Goal: Task Accomplishment & Management: Complete application form

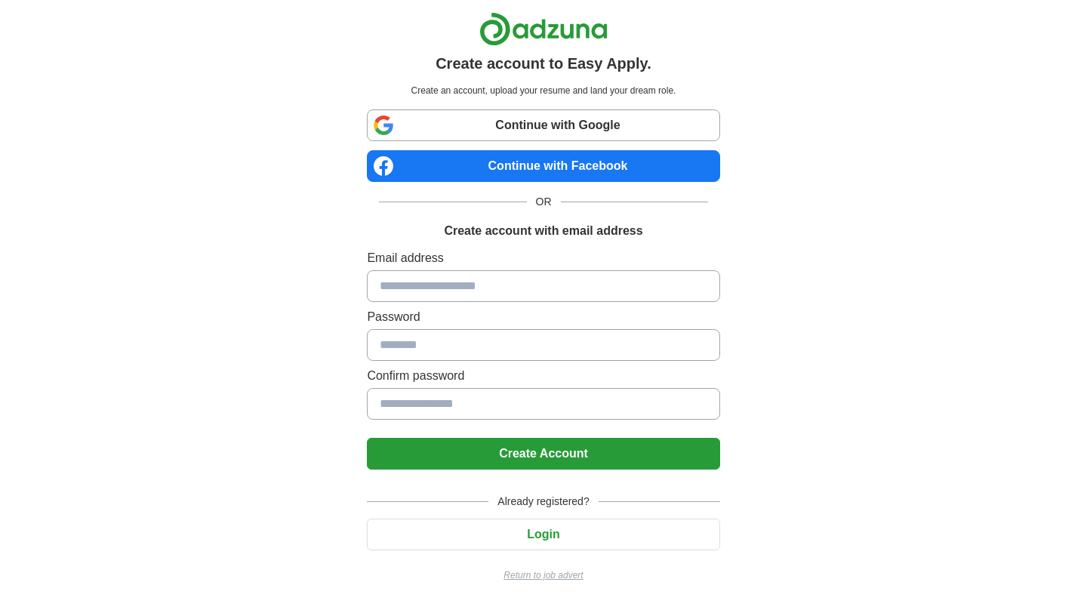
click at [447, 286] on input at bounding box center [543, 286] width 353 height 32
click at [507, 285] on input at bounding box center [543, 286] width 353 height 32
type input "*"
click at [568, 116] on link "Continue with Google" at bounding box center [543, 125] width 353 height 32
click at [465, 295] on input at bounding box center [543, 286] width 353 height 32
